Goal: Information Seeking & Learning: Stay updated

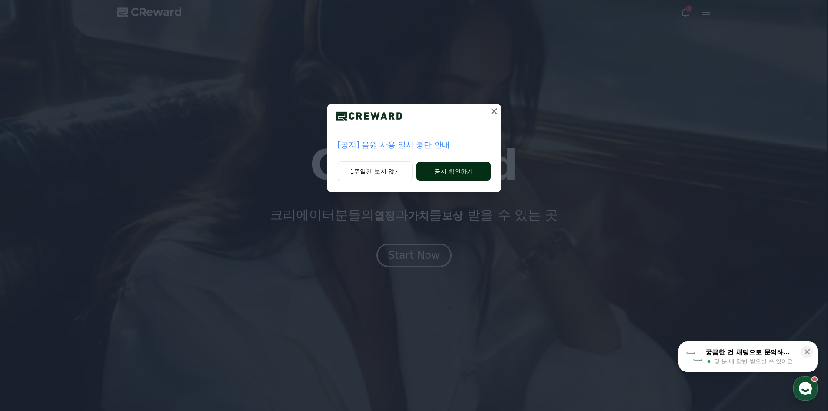
click at [438, 167] on button "공지 확인하기" at bounding box center [453, 171] width 74 height 19
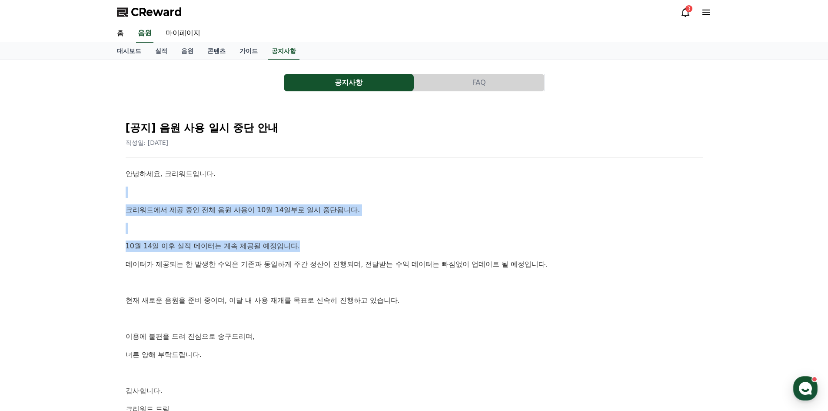
drag, startPoint x: 418, startPoint y: 218, endPoint x: 420, endPoint y: 246, distance: 28.3
click at [420, 246] on div "안녕하세요, 크리워드입니다. 크리워드에서 제공 중인 전체 음원 사용이 10월 14일부로 일시 중단됩니다. [DATE] 이후 실적 데이터는 계속…" at bounding box center [414, 291] width 577 height 246
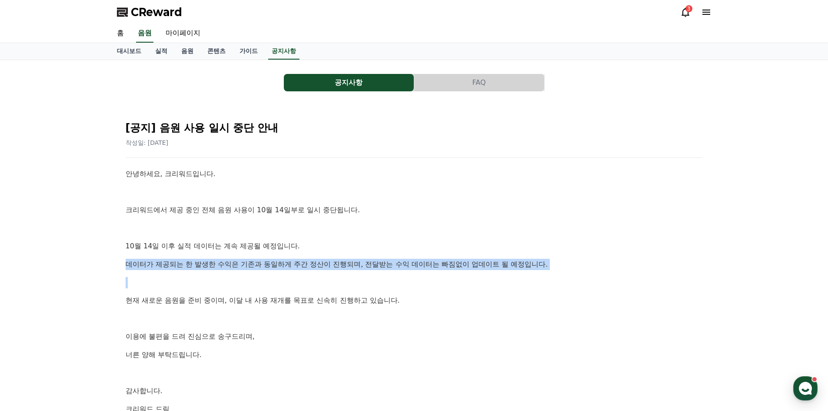
drag, startPoint x: 398, startPoint y: 254, endPoint x: 398, endPoint y: 245, distance: 8.7
click at [398, 245] on div "안녕하세요, 크리워드입니다. 크리워드에서 제공 중인 전체 음원 사용이 10월 14일부로 일시 중단됩니다. [DATE] 이후 실적 데이터는 계속…" at bounding box center [414, 291] width 577 height 246
click at [331, 84] on button "공지사항" at bounding box center [349, 82] width 130 height 17
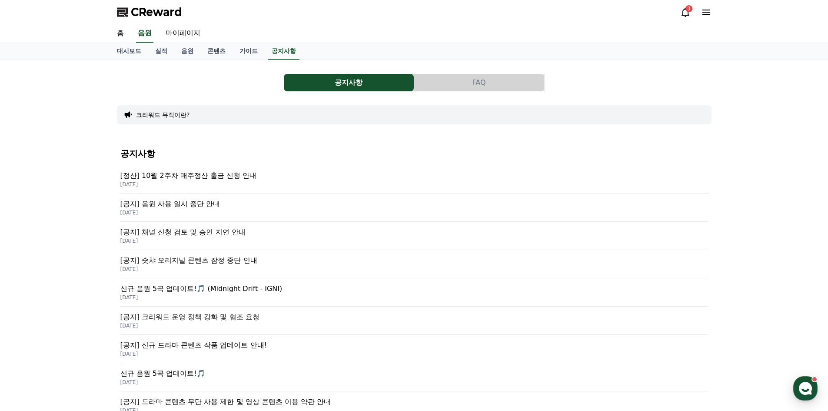
click at [229, 172] on p "[정산] 10월 2주차 매주정산 출금 신청 안내" at bounding box center [413, 175] width 587 height 10
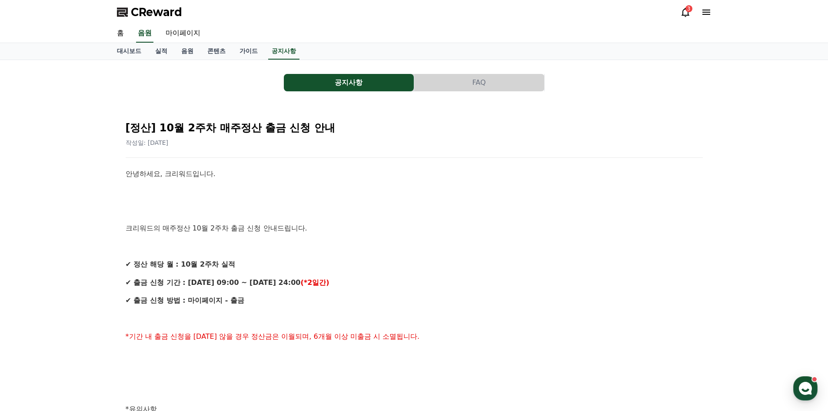
click at [493, 229] on p "크리워드의 매주정산 10월 2주차 출금 신청 안내드립니다." at bounding box center [414, 227] width 577 height 11
drag, startPoint x: 552, startPoint y: 311, endPoint x: 556, endPoint y: 73, distance: 238.1
click at [685, 8] on icon at bounding box center [685, 12] width 8 height 9
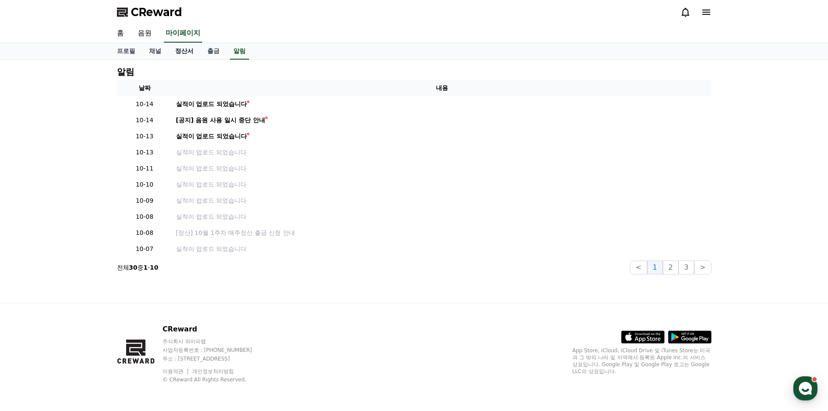
click at [186, 46] on link "정산서" at bounding box center [184, 51] width 32 height 17
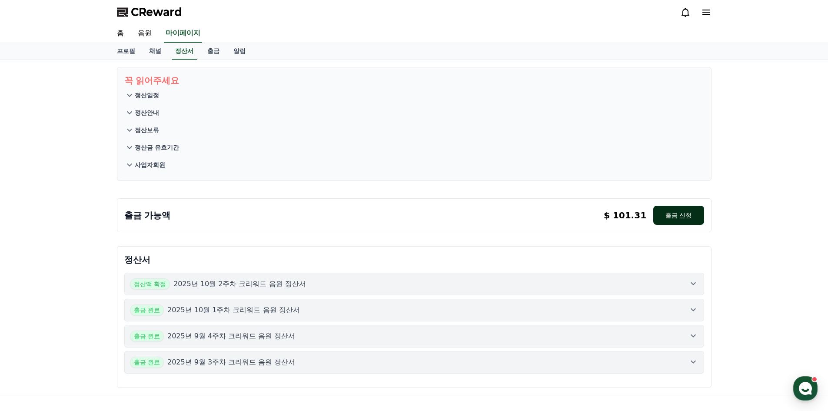
click at [669, 212] on button "출금 신청" at bounding box center [678, 215] width 50 height 19
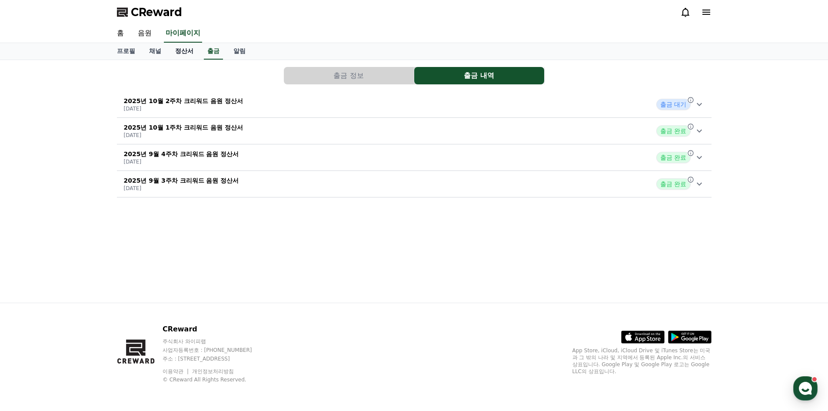
click at [185, 50] on link "정산서" at bounding box center [184, 51] width 32 height 17
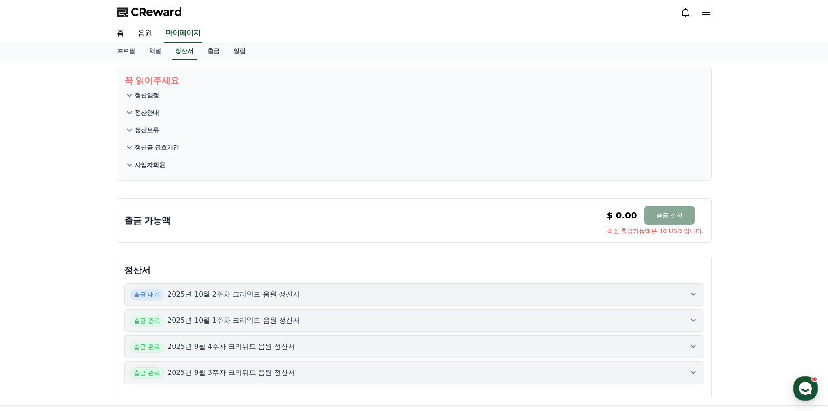
click at [676, 11] on div "CReward" at bounding box center [414, 12] width 608 height 24
click at [680, 13] on div "CReward" at bounding box center [414, 12] width 608 height 24
click at [681, 14] on icon at bounding box center [685, 12] width 10 height 10
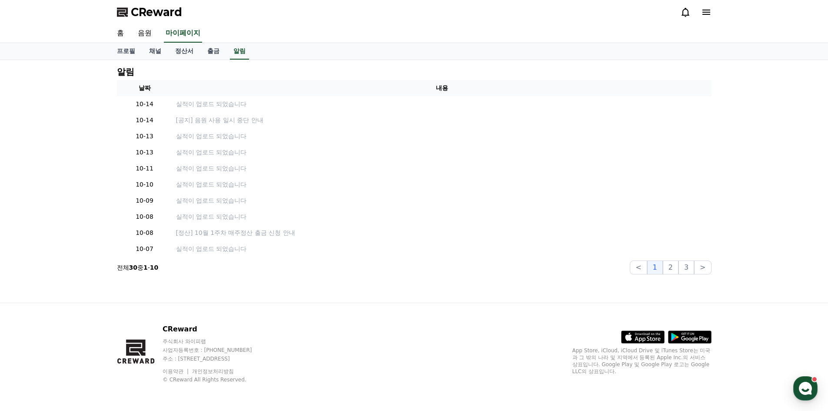
click at [687, 13] on icon at bounding box center [685, 12] width 10 height 10
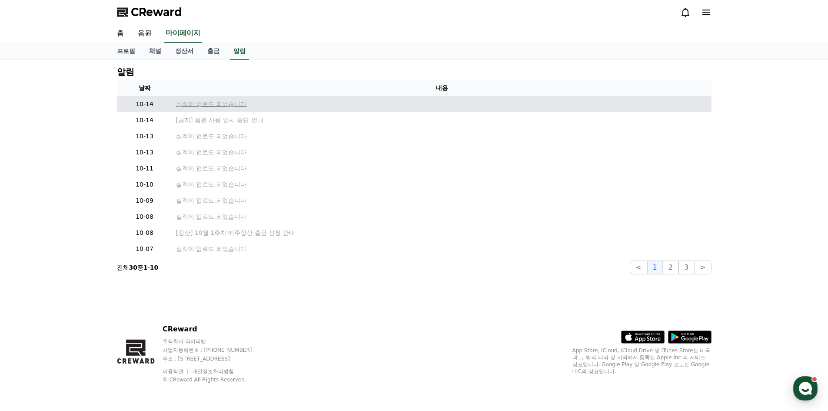
click at [238, 106] on p "실적이 업로드 되었습니다" at bounding box center [442, 103] width 532 height 9
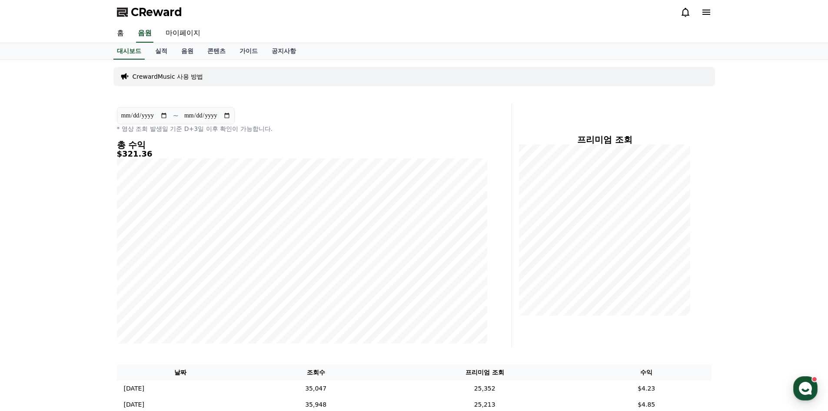
click at [687, 20] on div "CReward" at bounding box center [414, 12] width 608 height 24
click at [683, 9] on icon at bounding box center [685, 12] width 8 height 9
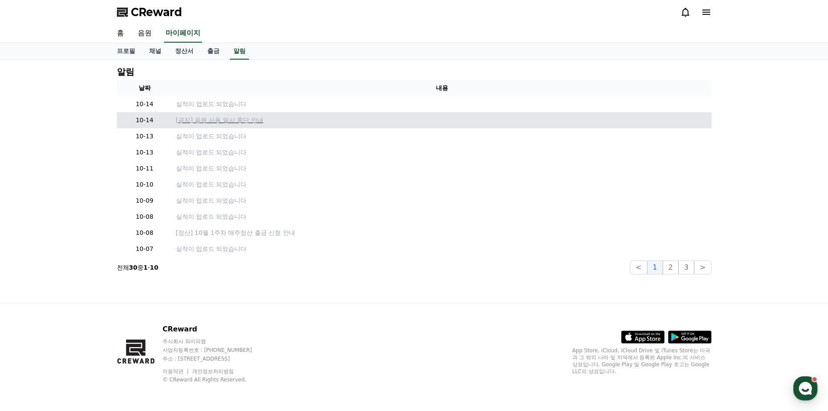
click at [236, 122] on p "[공지] 음원 사용 일시 중단 안내" at bounding box center [442, 120] width 532 height 9
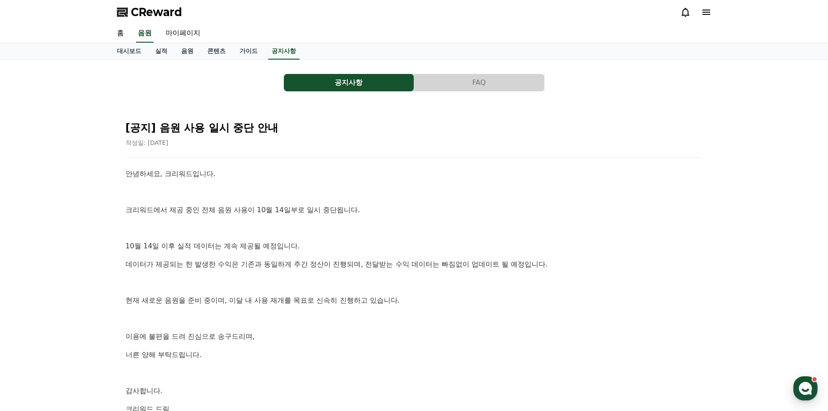
drag, startPoint x: 282, startPoint y: 273, endPoint x: 276, endPoint y: 213, distance: 59.8
click at [276, 213] on div "안녕하세요, 크리워드입니다. 크리워드에서 제공 중인 전체 음원 사용이 10월 14일부로 일시 중단됩니다. [DATE] 이후 실적 데이터는 계속…" at bounding box center [414, 291] width 577 height 246
drag, startPoint x: 388, startPoint y: 318, endPoint x: 142, endPoint y: 7, distance: 396.8
click at [187, 48] on link "음원" at bounding box center [187, 51] width 26 height 17
